Goal: Task Accomplishment & Management: Complete application form

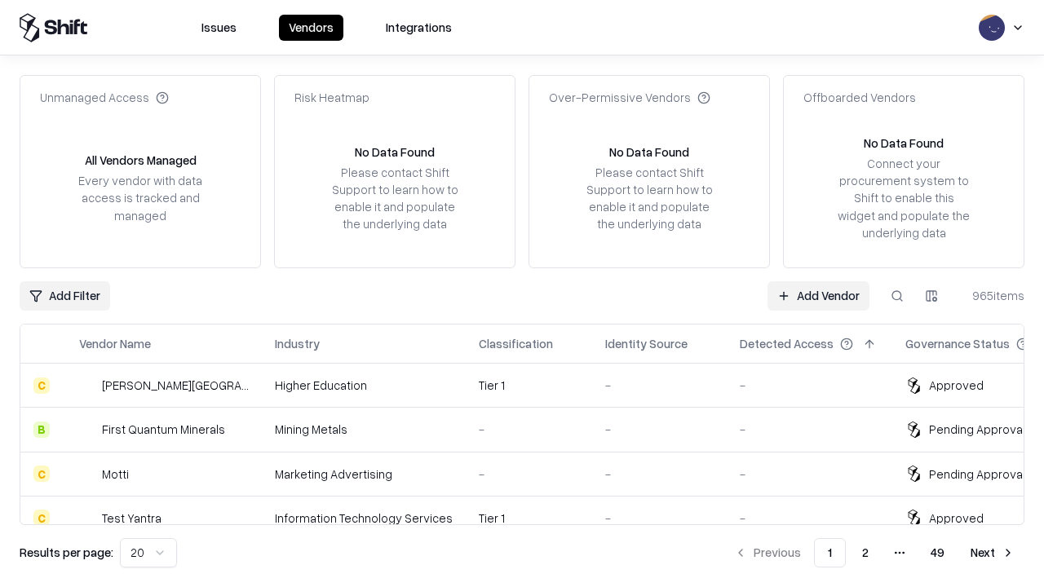
click at [818, 295] on link "Add Vendor" at bounding box center [819, 295] width 102 height 29
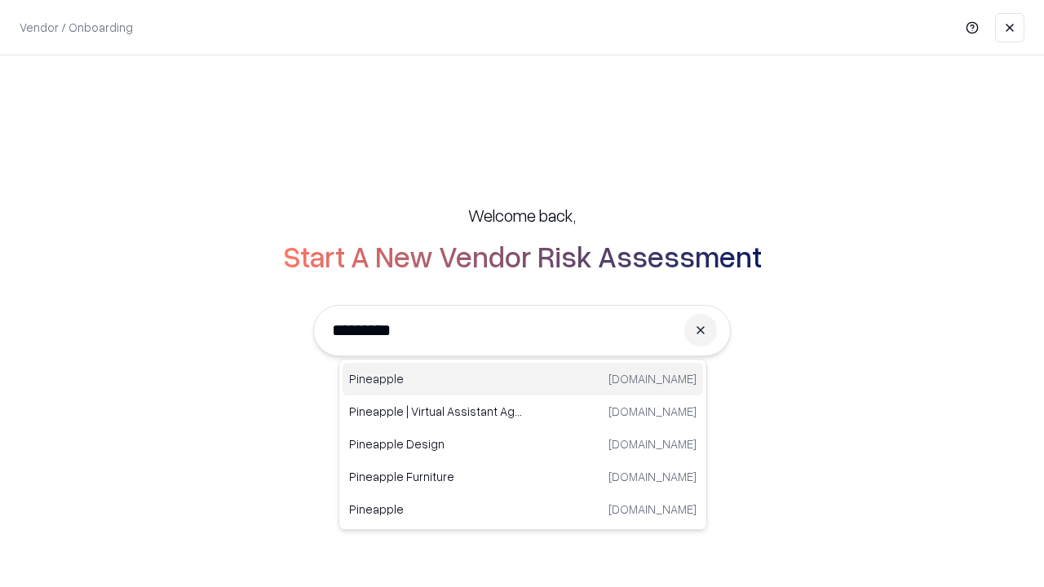
click at [523, 379] on div "Pineapple [DOMAIN_NAME]" at bounding box center [523, 379] width 361 height 33
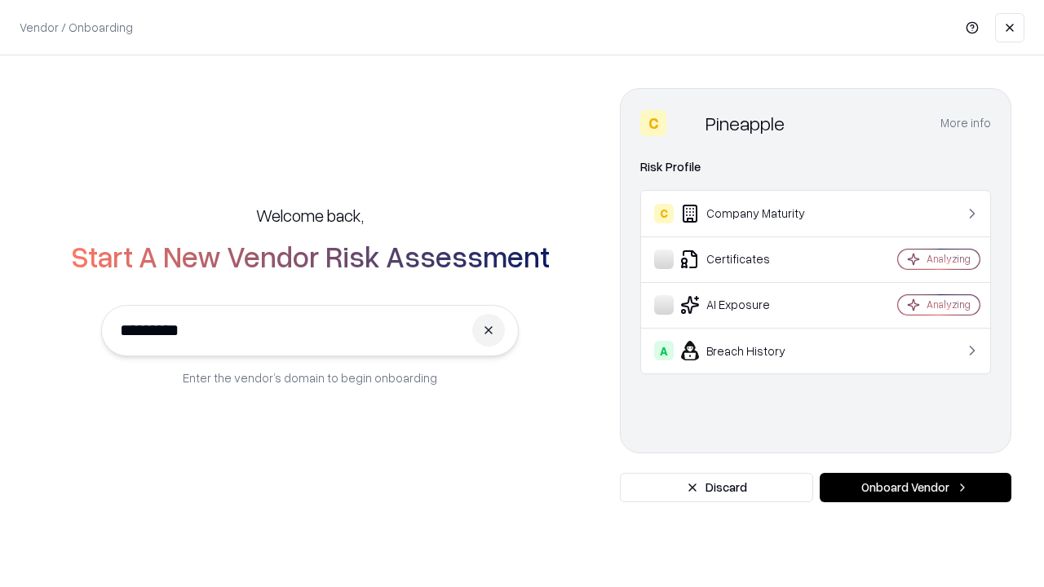
type input "*********"
click at [915, 488] on button "Onboard Vendor" at bounding box center [916, 487] width 192 height 29
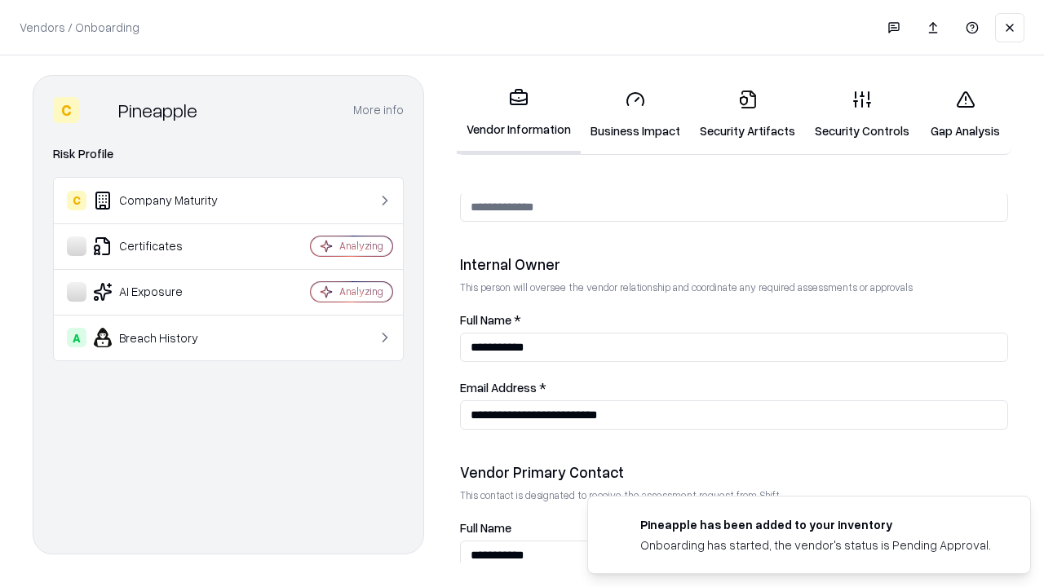
scroll to position [845, 0]
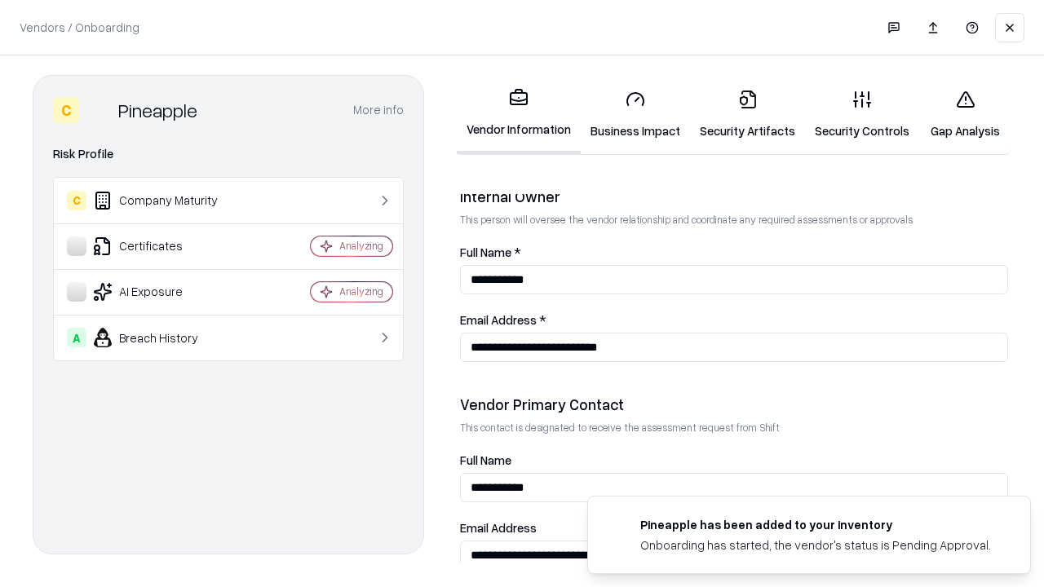
click at [636, 114] on link "Business Impact" at bounding box center [635, 115] width 109 height 76
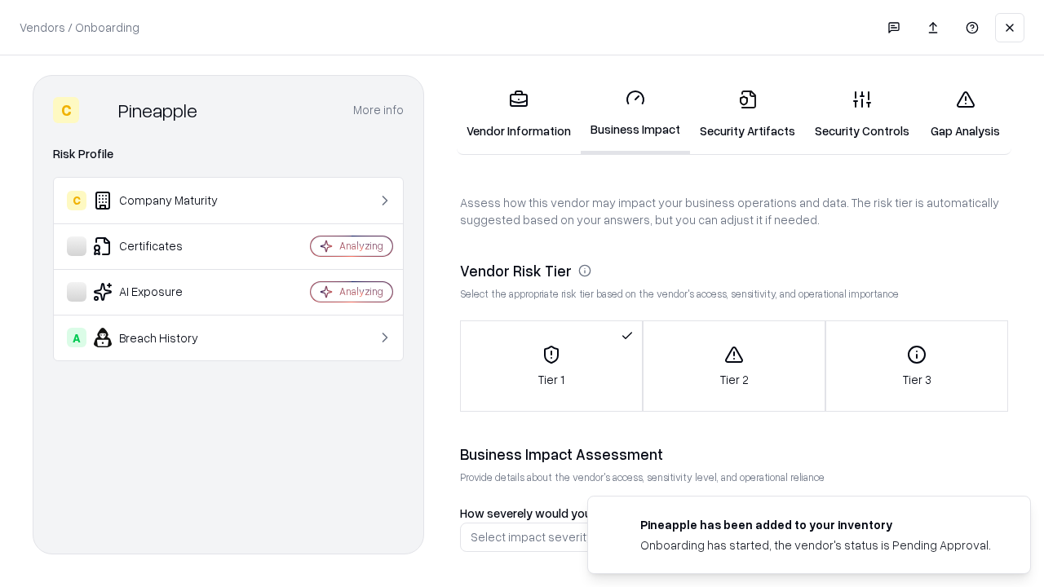
click at [965, 114] on link "Gap Analysis" at bounding box center [965, 115] width 92 height 76
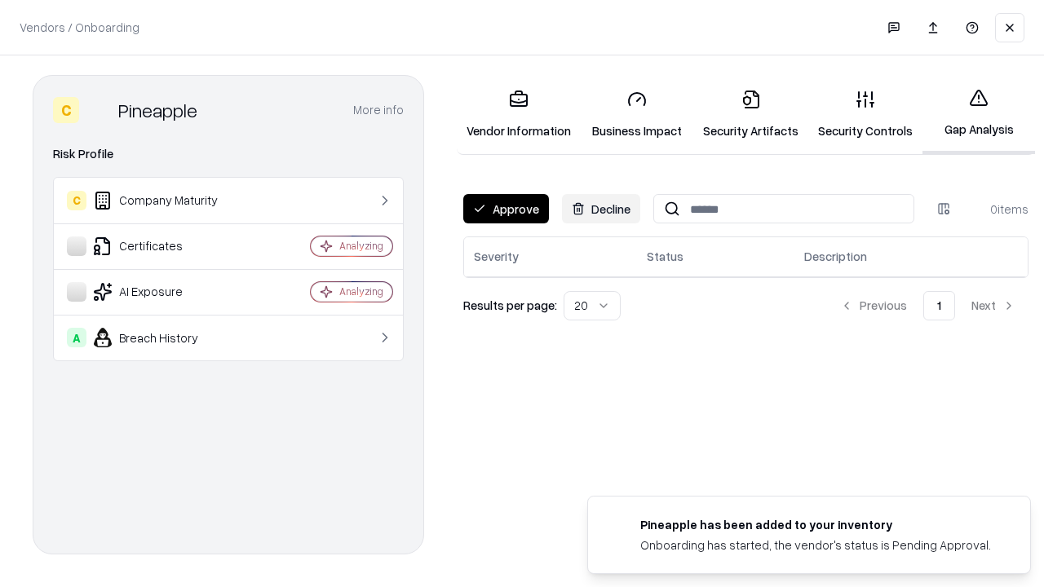
click at [506, 209] on button "Approve" at bounding box center [506, 208] width 86 height 29
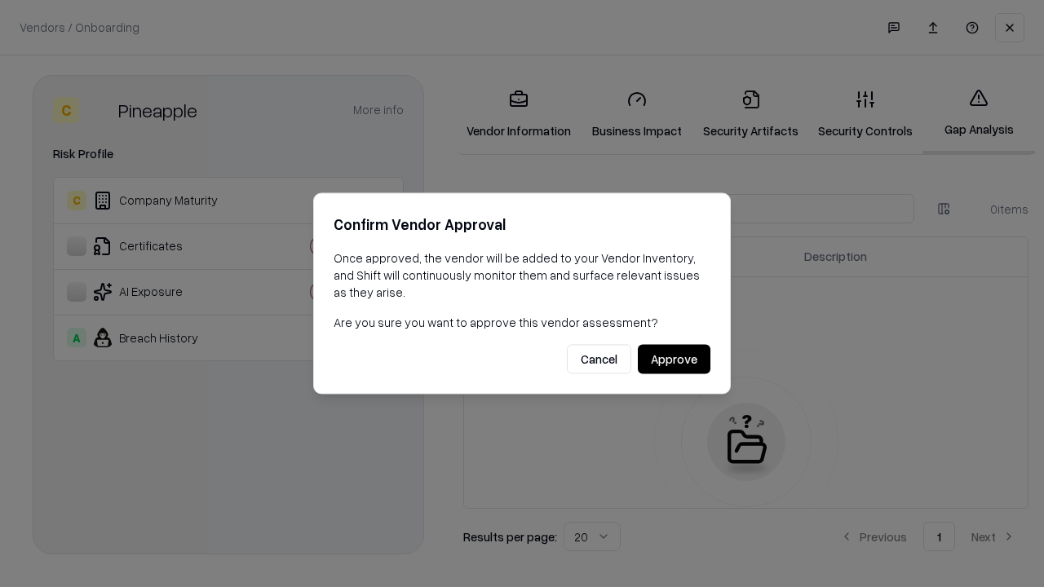
click at [674, 359] on button "Approve" at bounding box center [674, 359] width 73 height 29
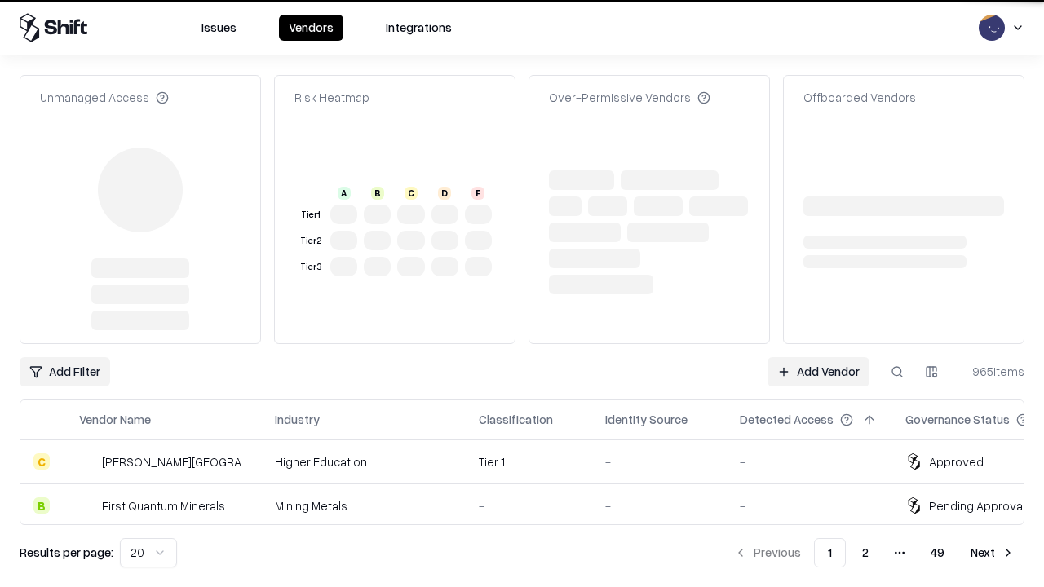
type input "*********"
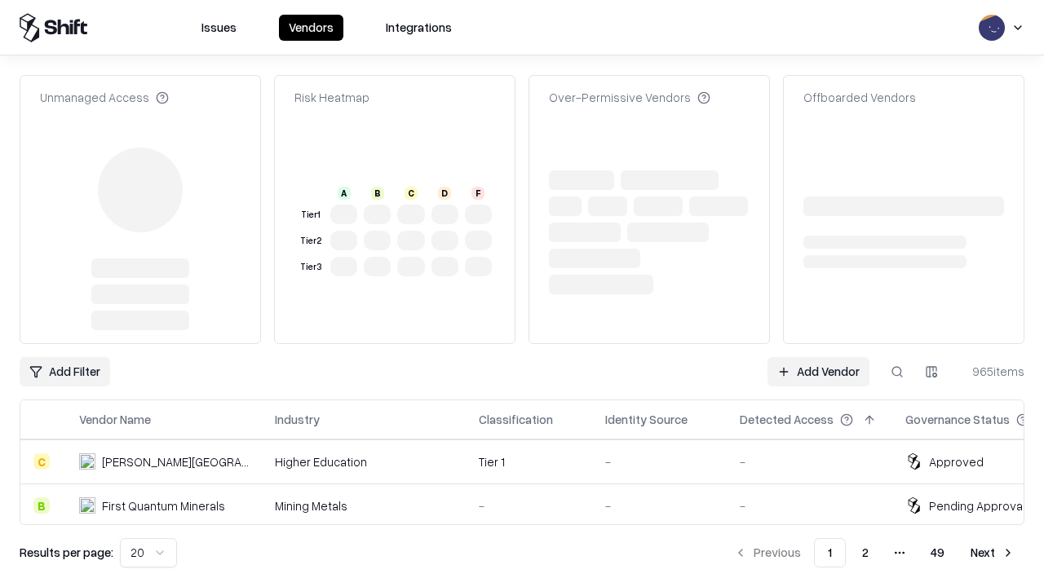
click at [818, 357] on link "Add Vendor" at bounding box center [819, 371] width 102 height 29
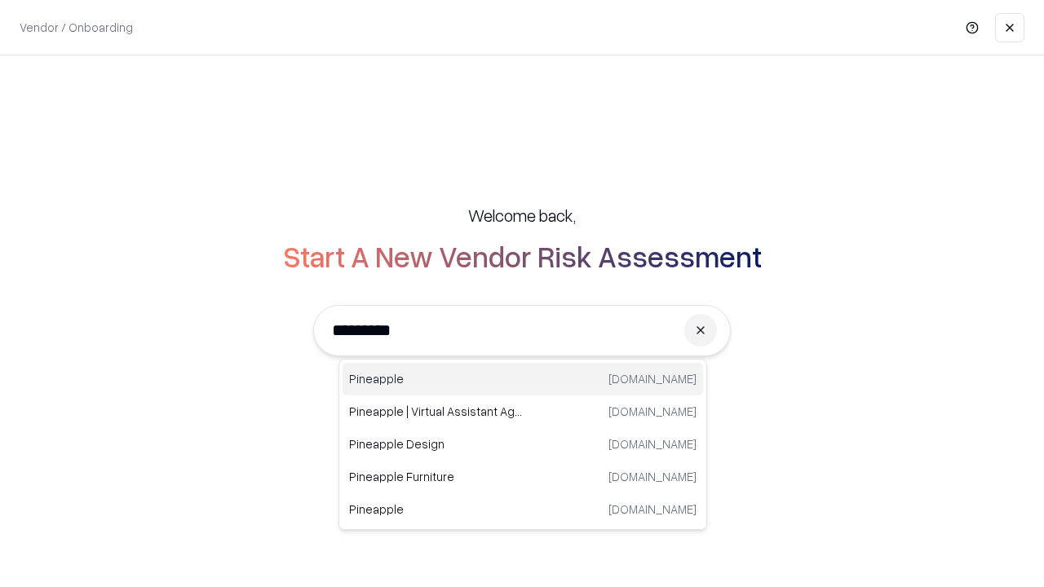
click at [523, 379] on div "Pineapple [DOMAIN_NAME]" at bounding box center [523, 379] width 361 height 33
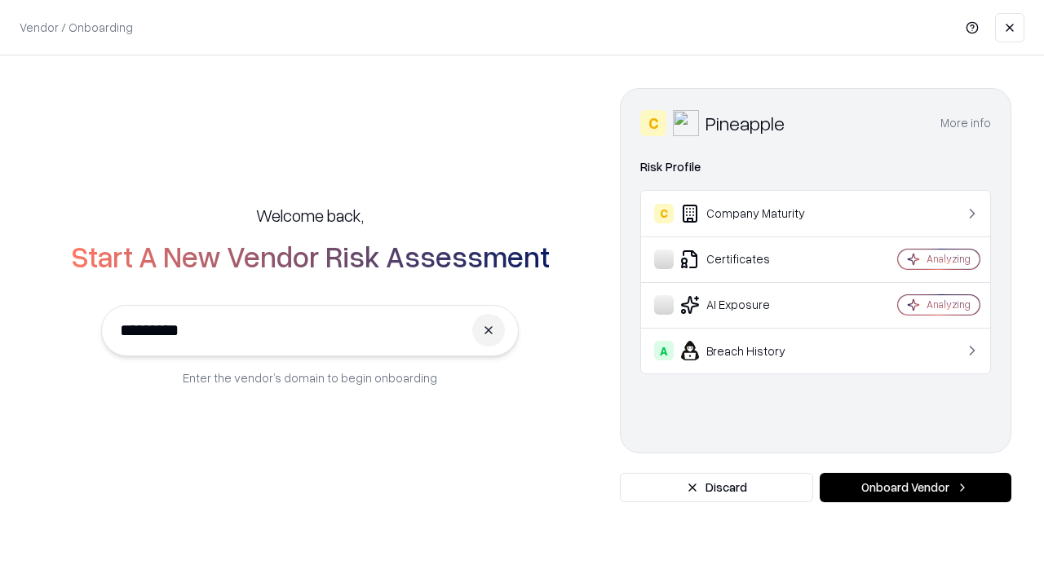
type input "*********"
click at [915, 488] on button "Onboard Vendor" at bounding box center [916, 487] width 192 height 29
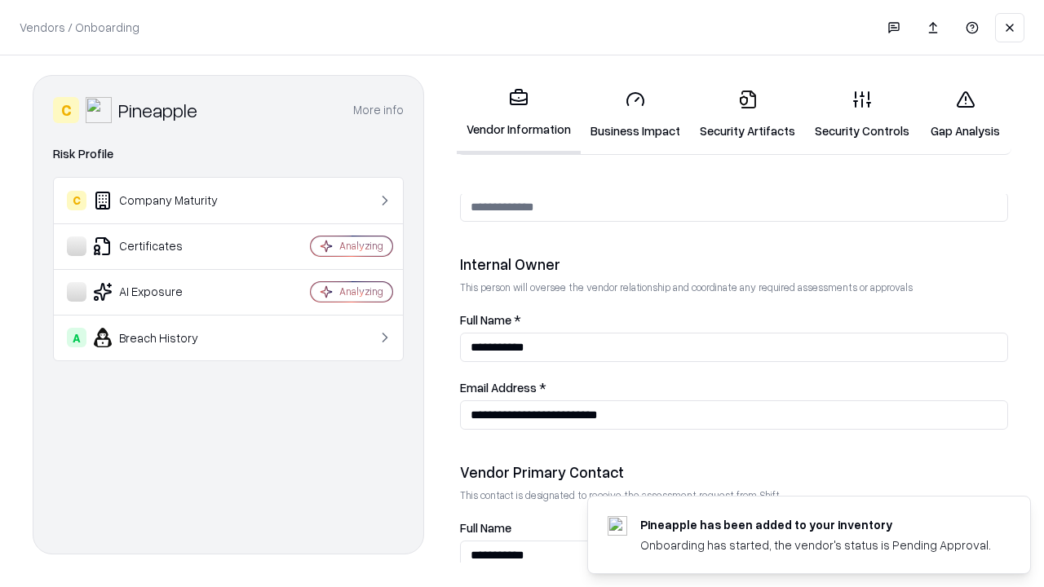
scroll to position [845, 0]
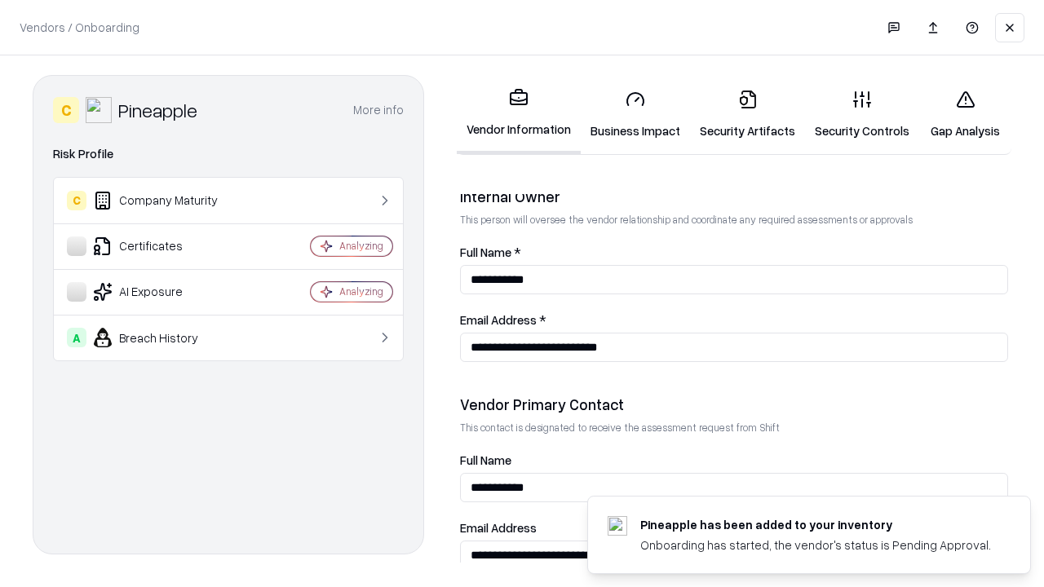
click at [965, 114] on link "Gap Analysis" at bounding box center [965, 115] width 92 height 76
